Goal: Information Seeking & Learning: Learn about a topic

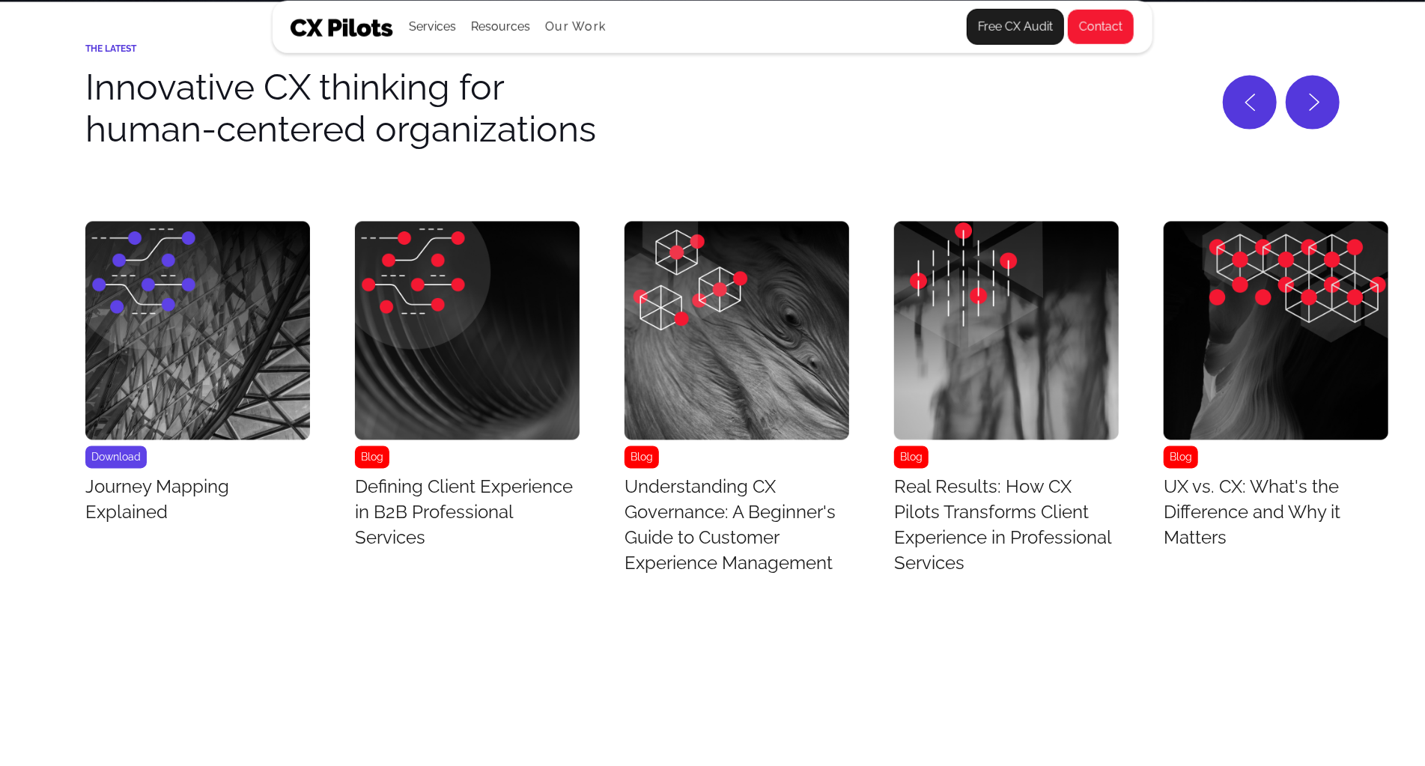
scroll to position [6268, 0]
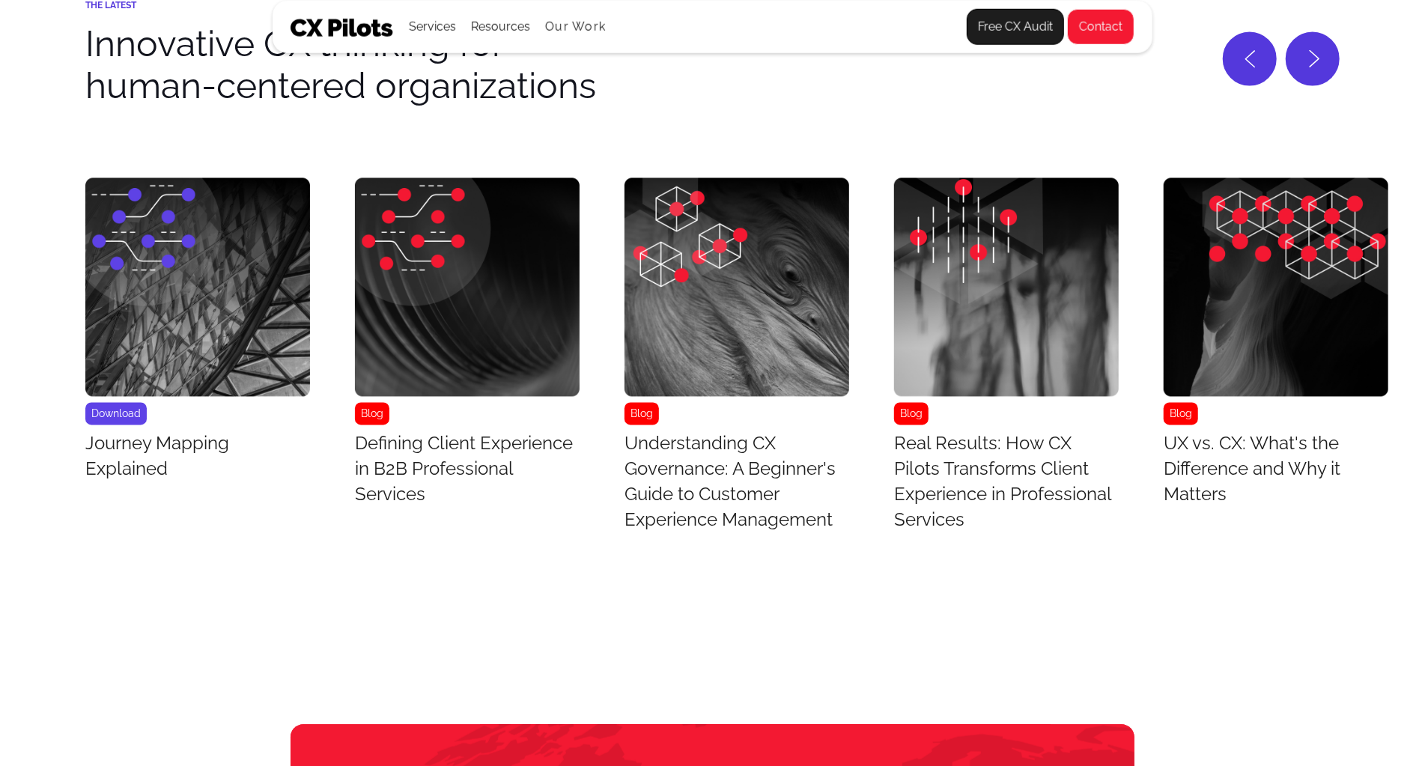
click at [778, 301] on img "3 / 43" at bounding box center [737, 287] width 225 height 219
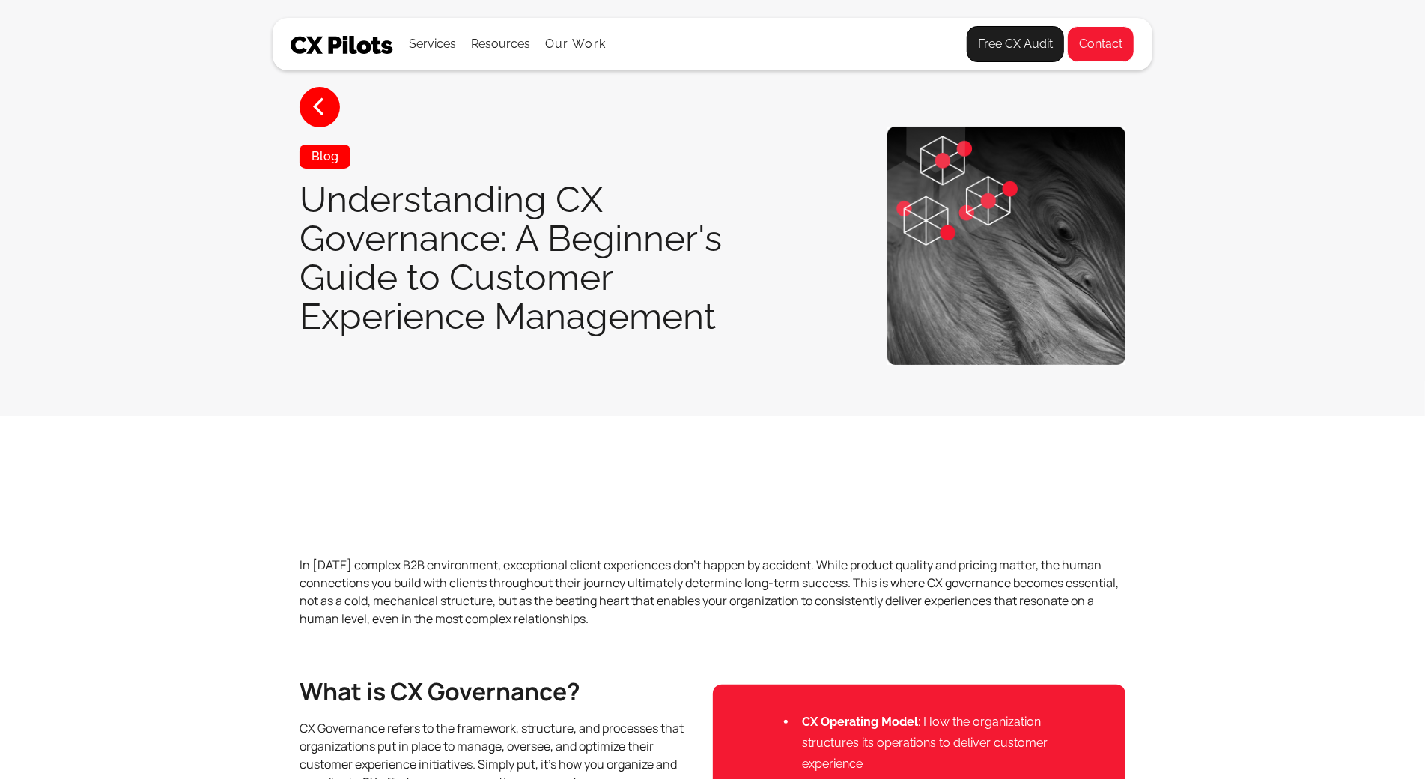
click at [778, 301] on div "< Blog Understanding CX Governance: A Beginner's Guide to Customer Experience M…" at bounding box center [713, 246] width 880 height 238
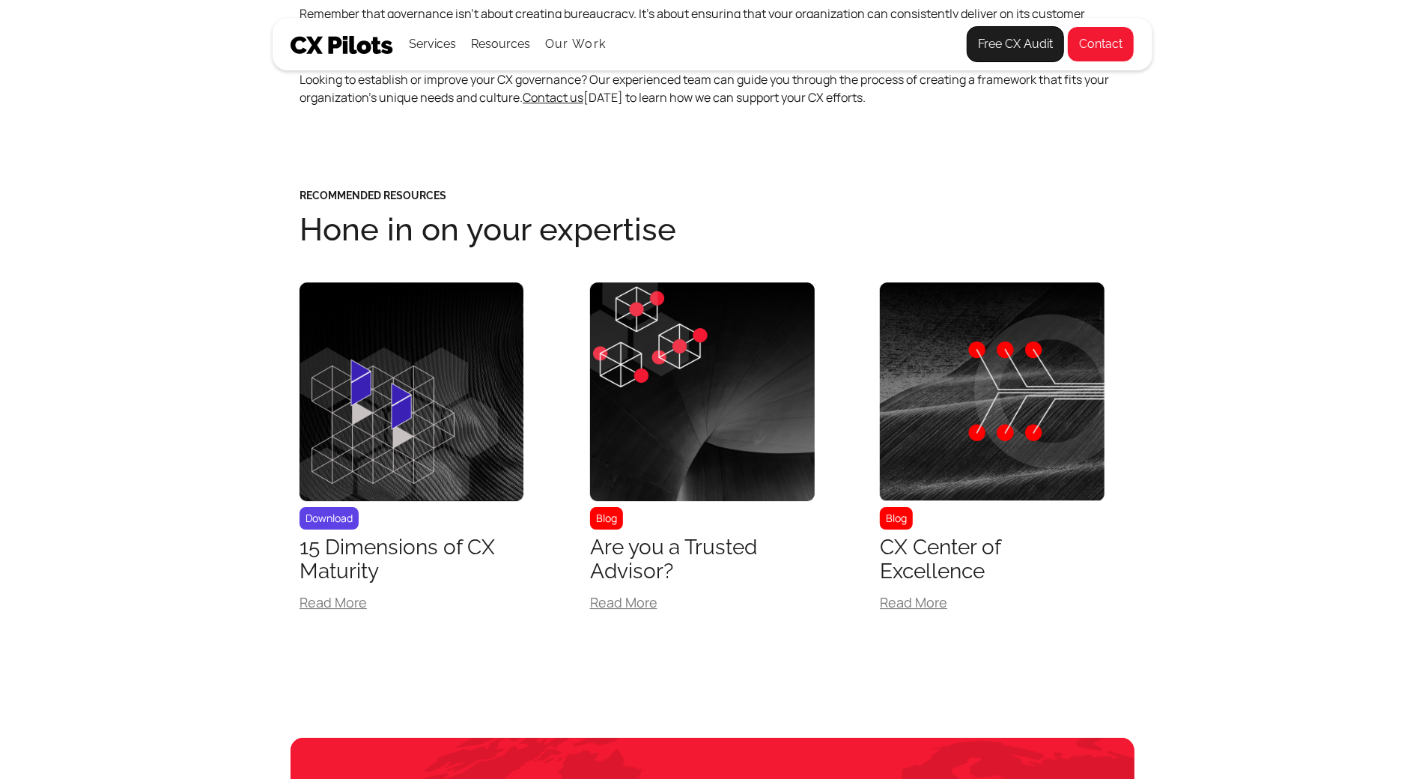
scroll to position [3307, 0]
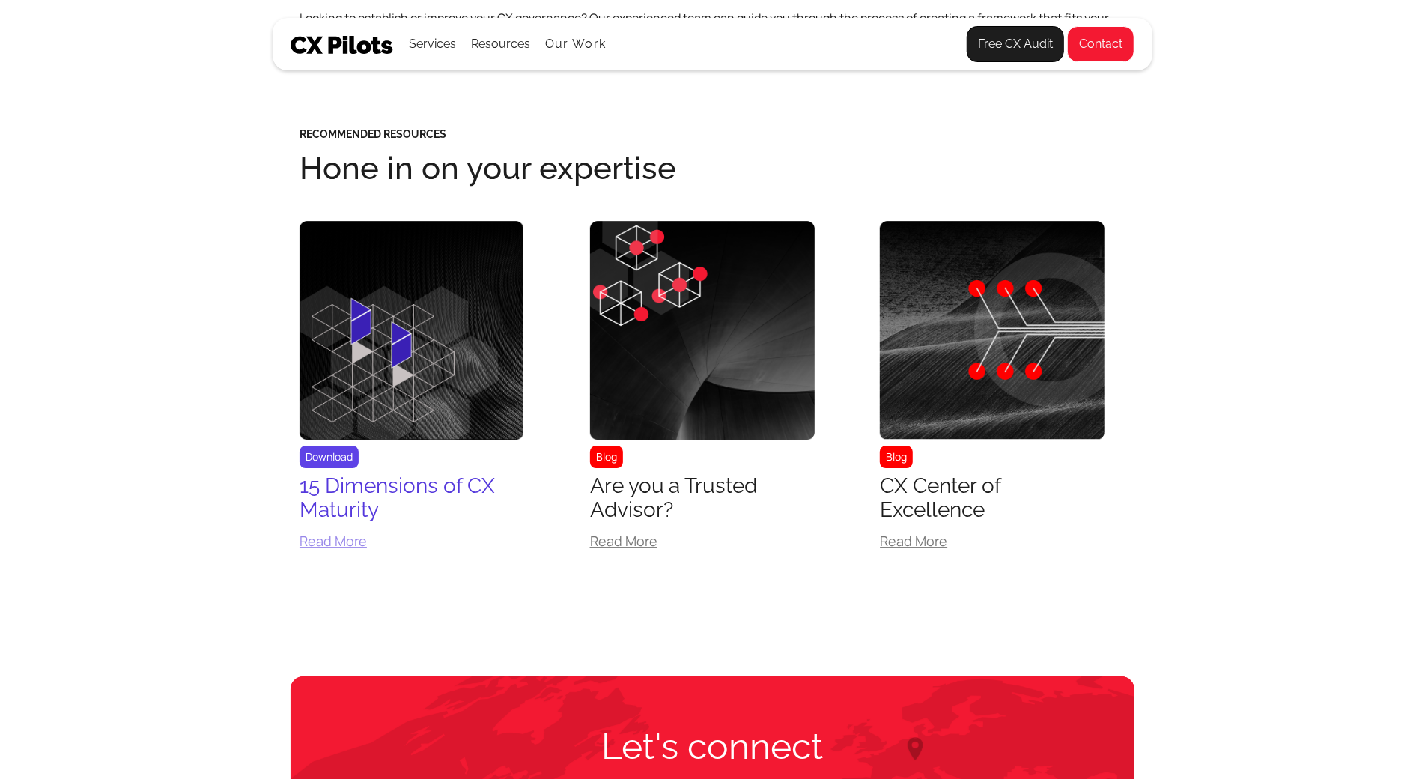
click at [428, 305] on img at bounding box center [412, 330] width 225 height 219
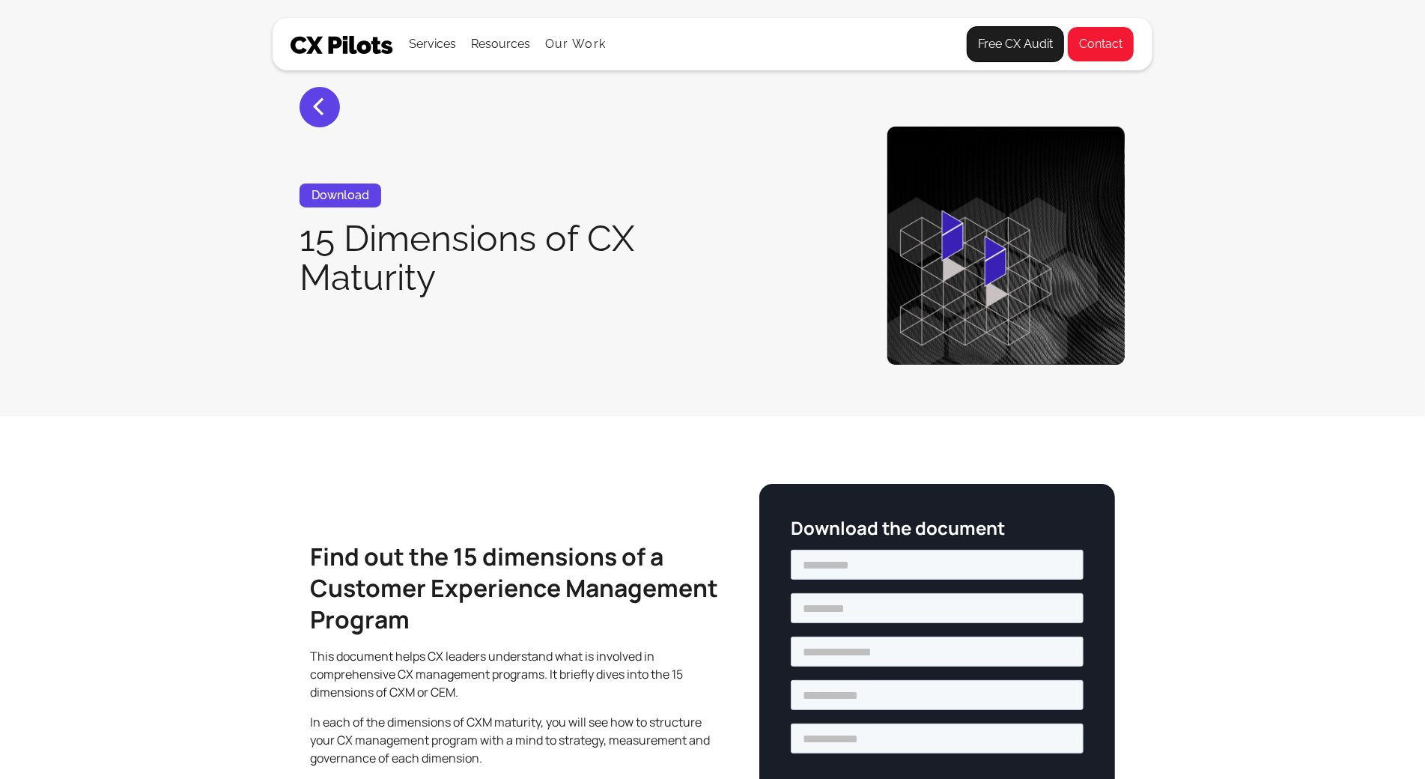
click at [428, 305] on div "Download 15 Dimensions of CX Maturity" at bounding box center [534, 245] width 468 height 125
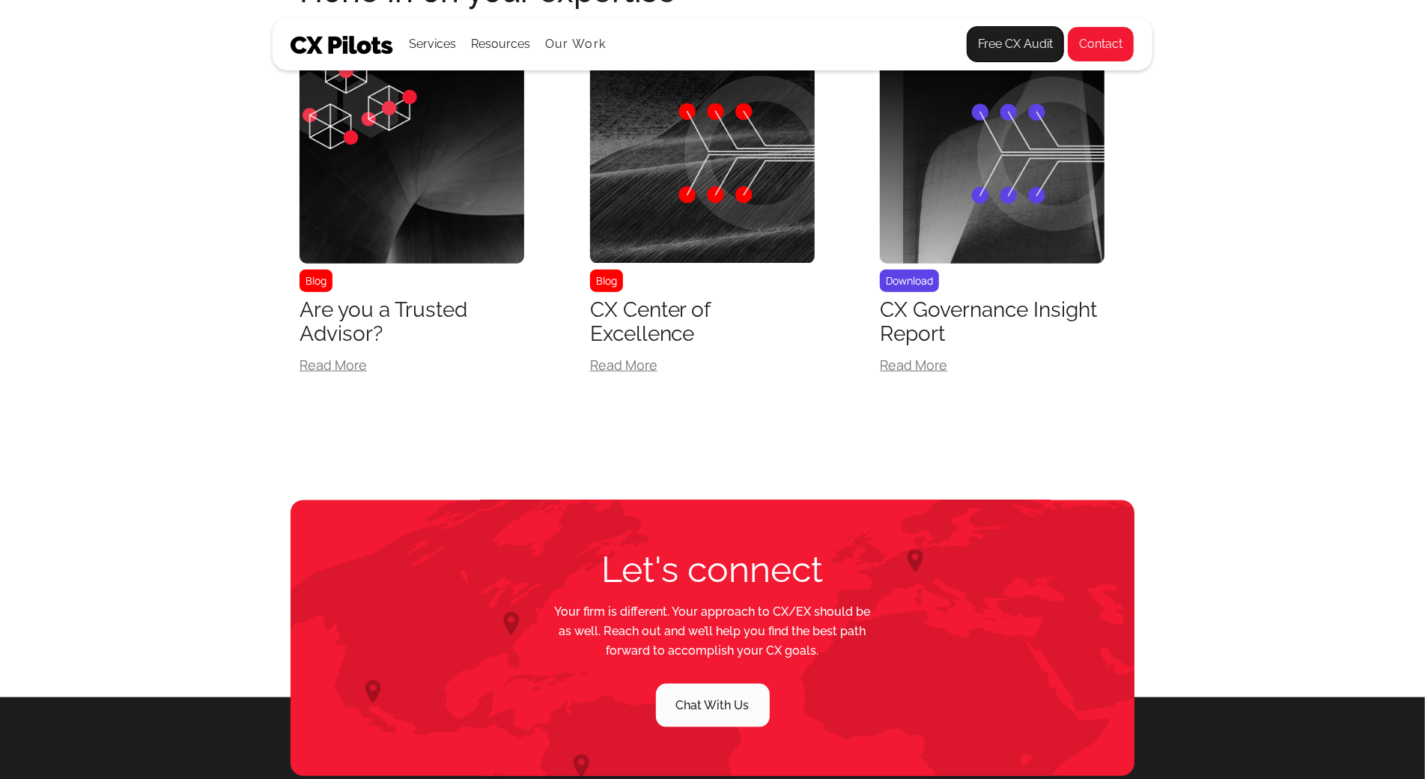
scroll to position [1044, 0]
